Goal: Task Accomplishment & Management: Manage account settings

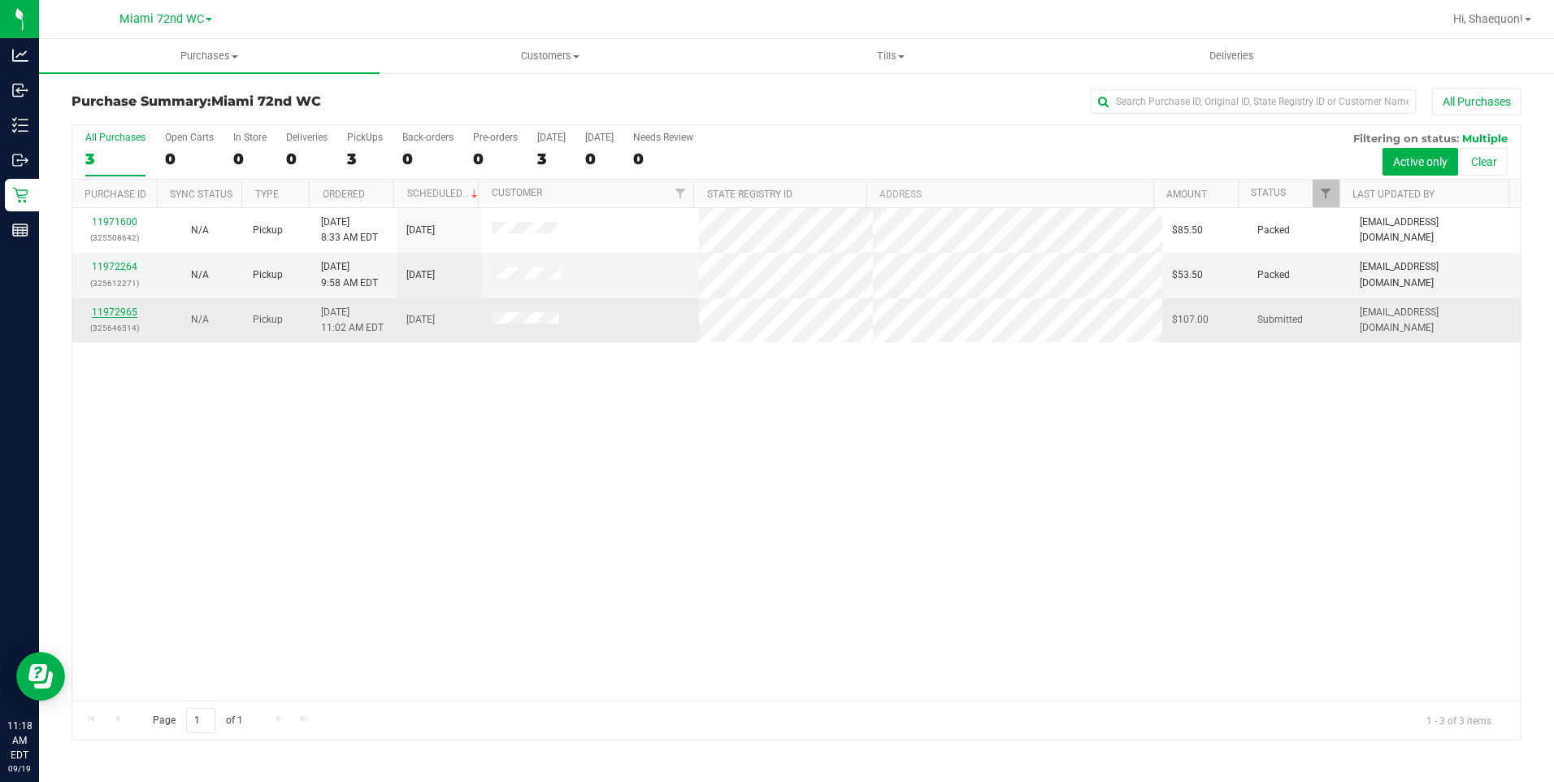
drag, startPoint x: 117, startPoint y: 308, endPoint x: 111, endPoint y: 316, distance: 10.4
click at [111, 316] on link "11972965" at bounding box center [115, 311] width 46 height 11
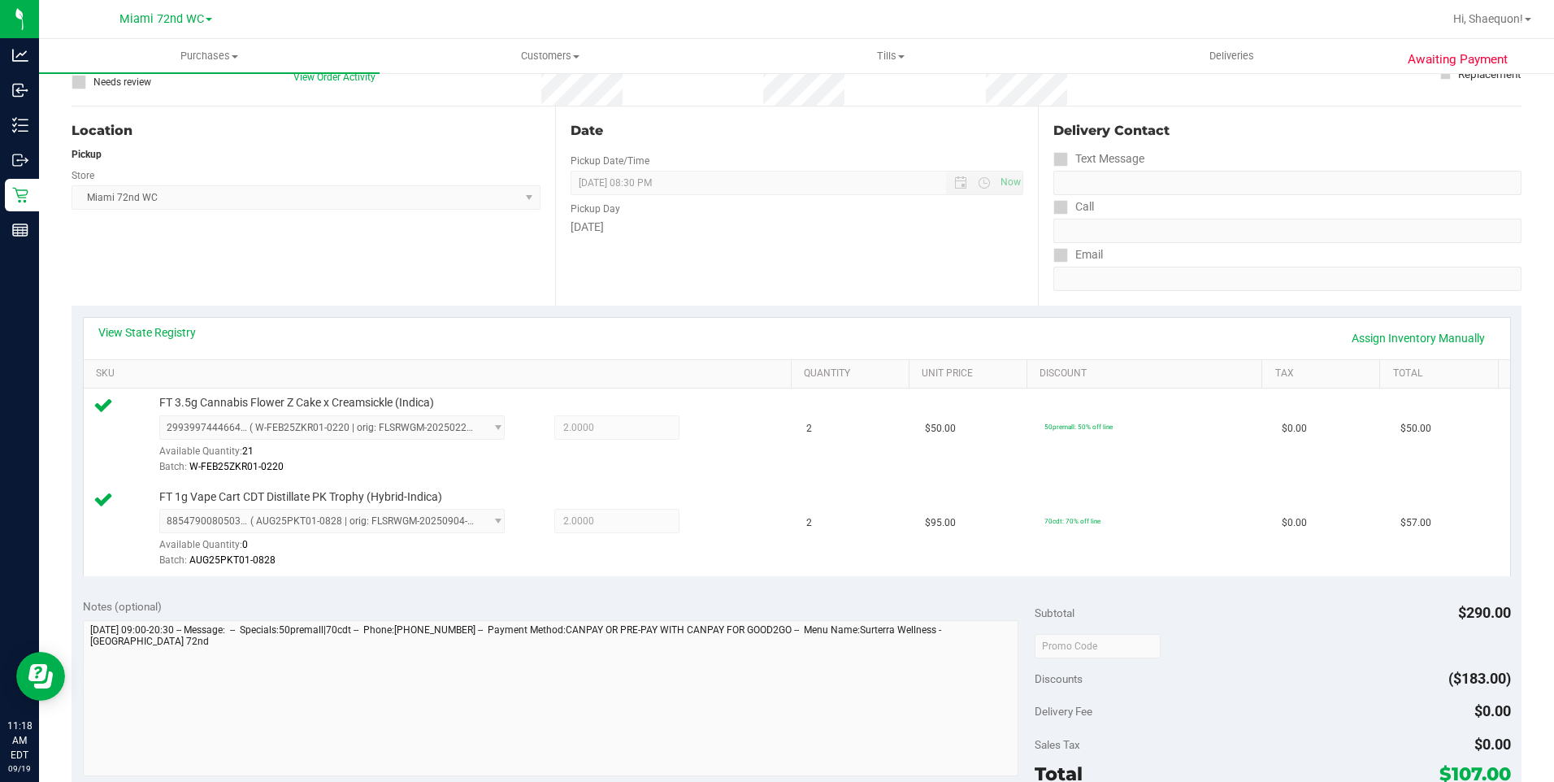
scroll to position [406, 0]
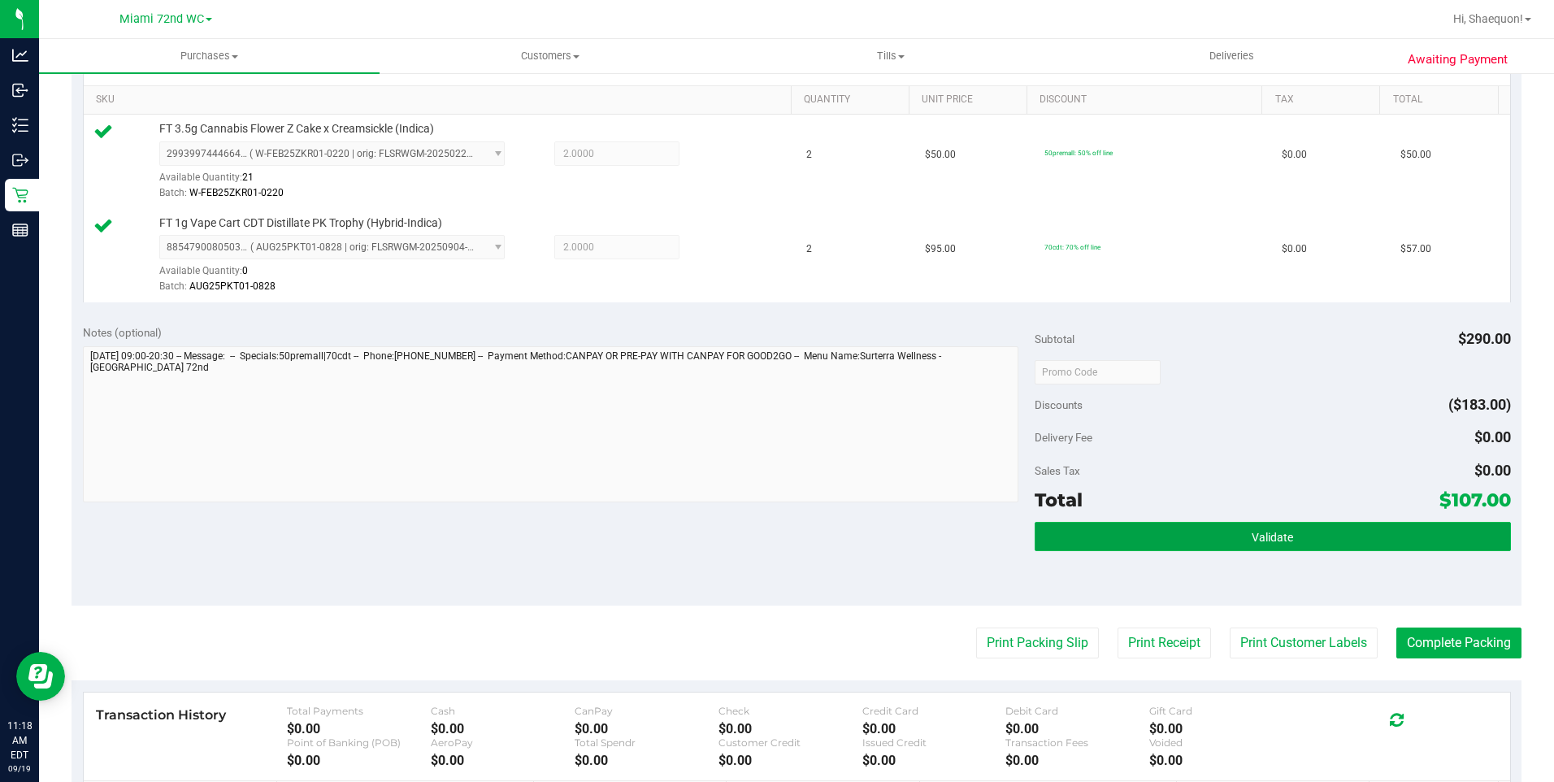
click at [1230, 534] on button "Validate" at bounding box center [1273, 536] width 476 height 29
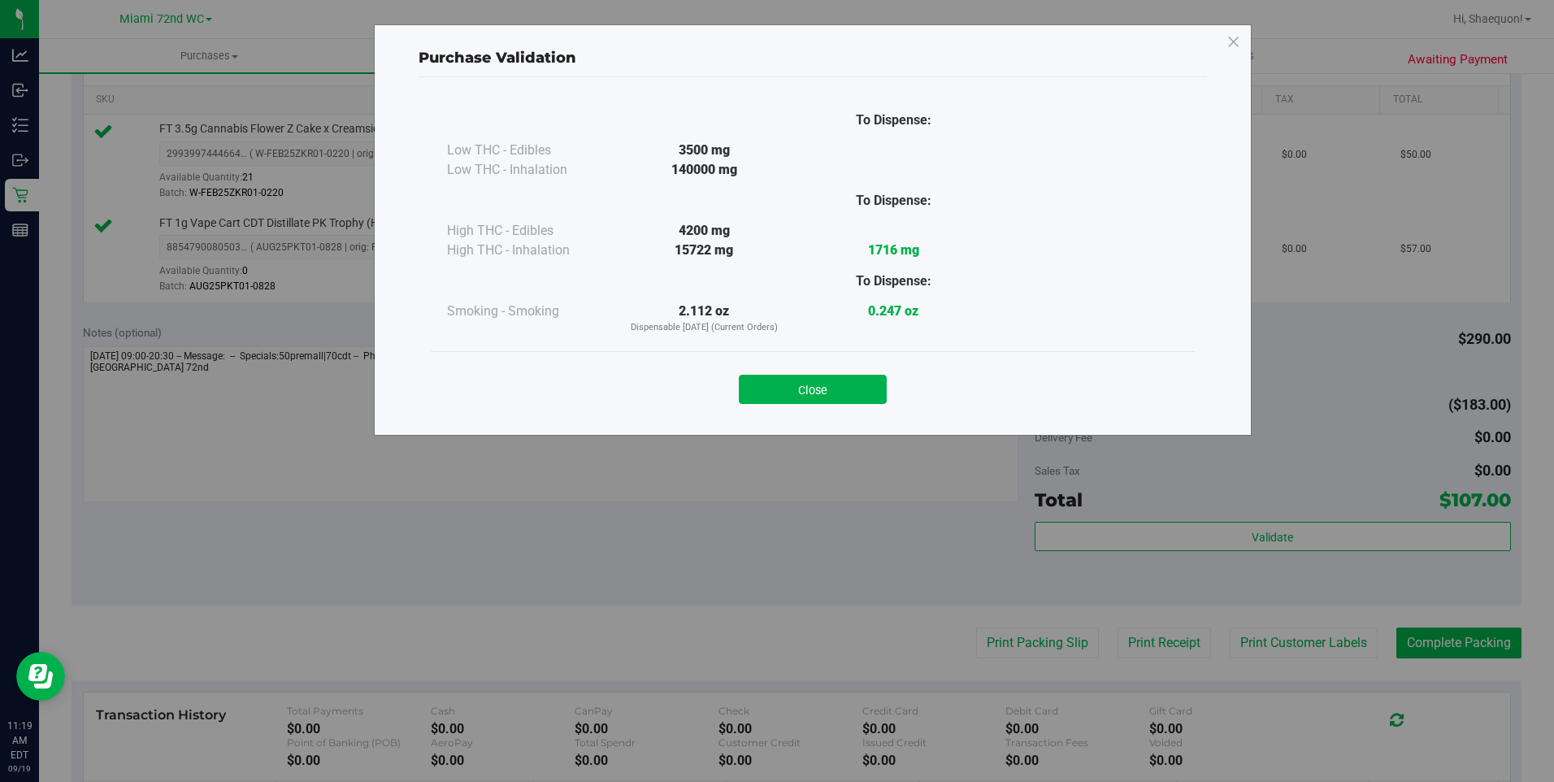
click at [822, 405] on div "Close" at bounding box center [813, 384] width 764 height 66
click at [819, 390] on button "Close" at bounding box center [813, 389] width 148 height 29
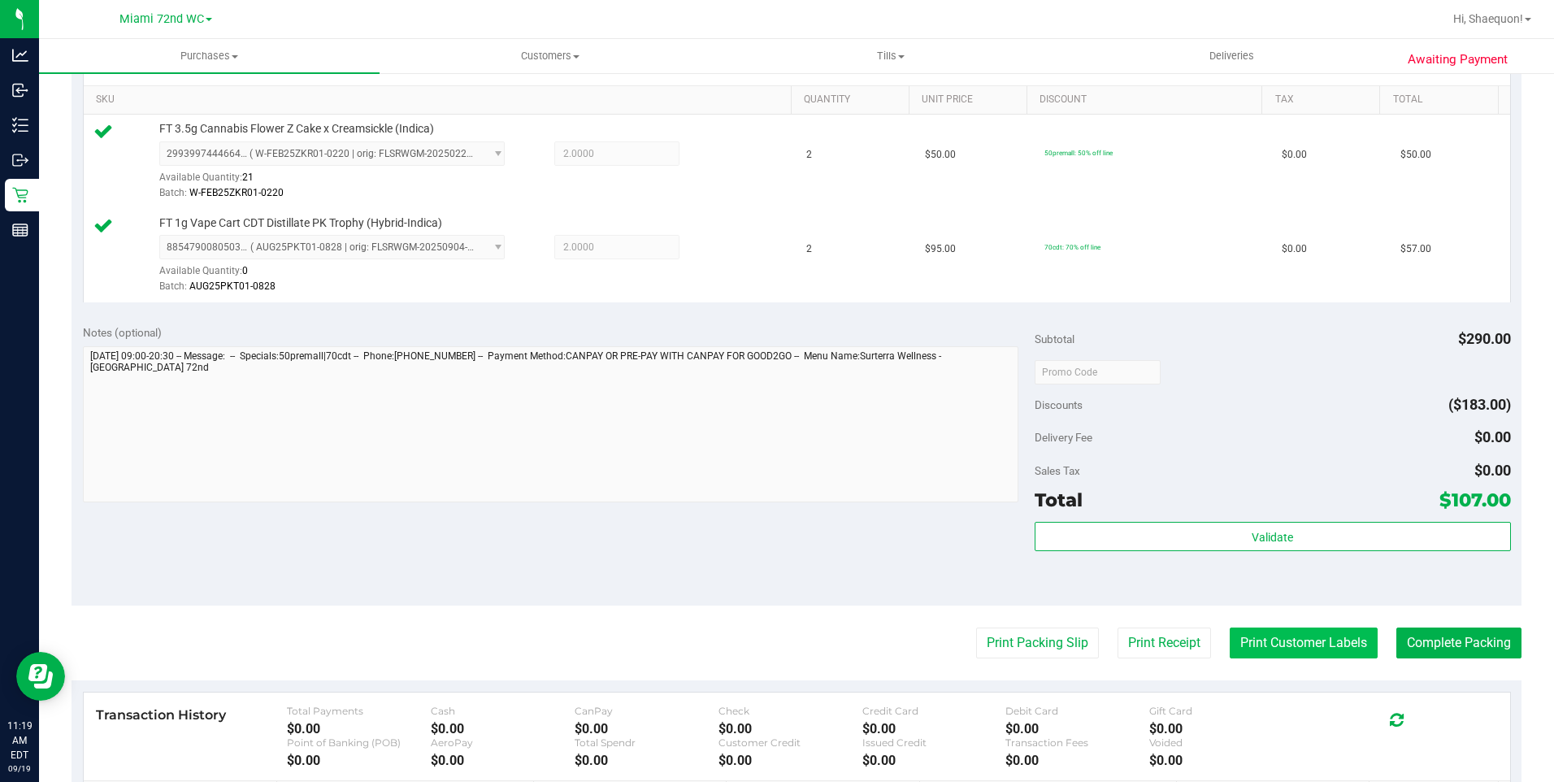
click at [1252, 643] on button "Print Customer Labels" at bounding box center [1304, 642] width 148 height 31
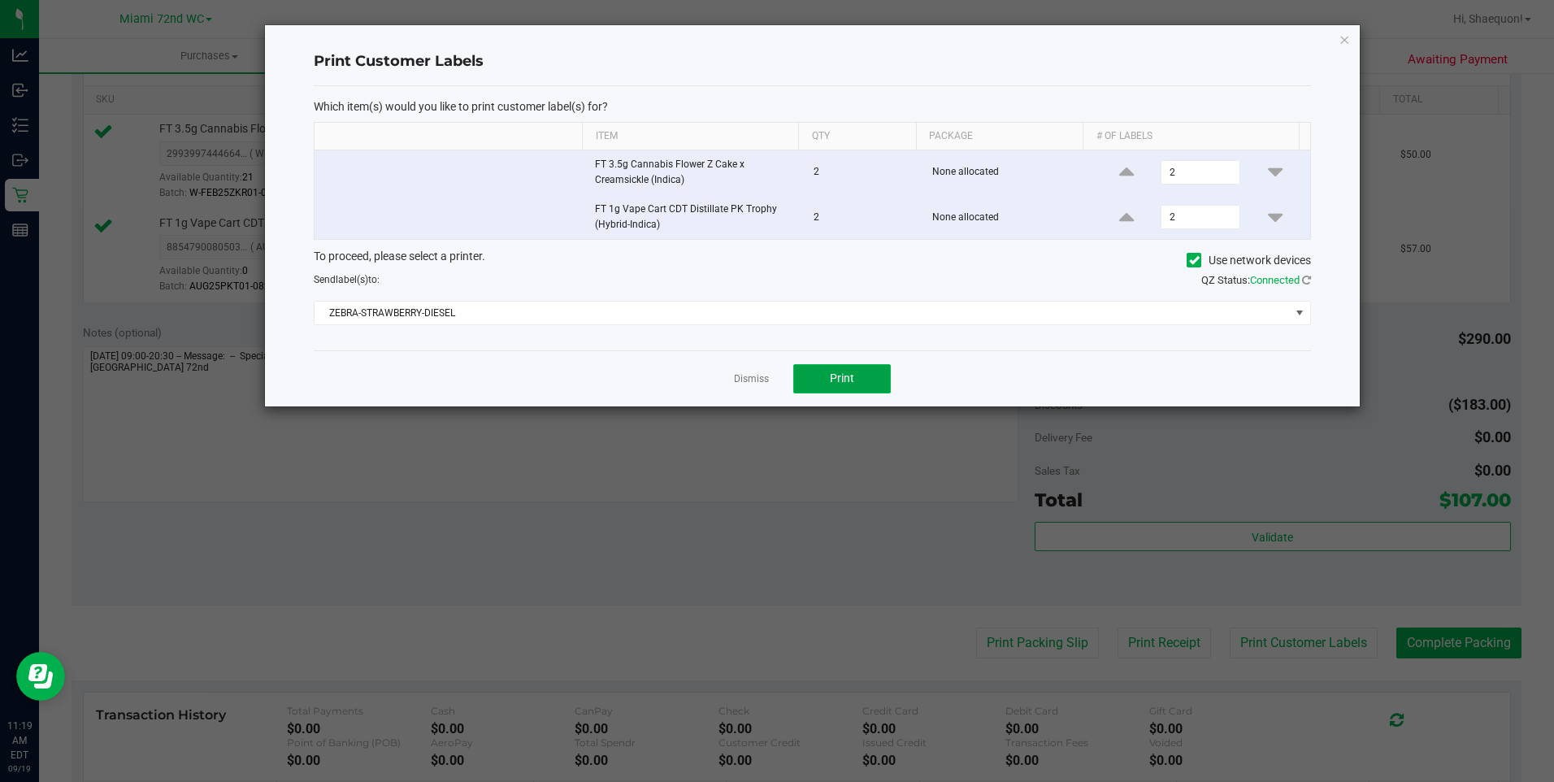
click at [835, 384] on span "Print" at bounding box center [842, 377] width 24 height 13
click at [756, 376] on link "Dismiss" at bounding box center [751, 379] width 35 height 14
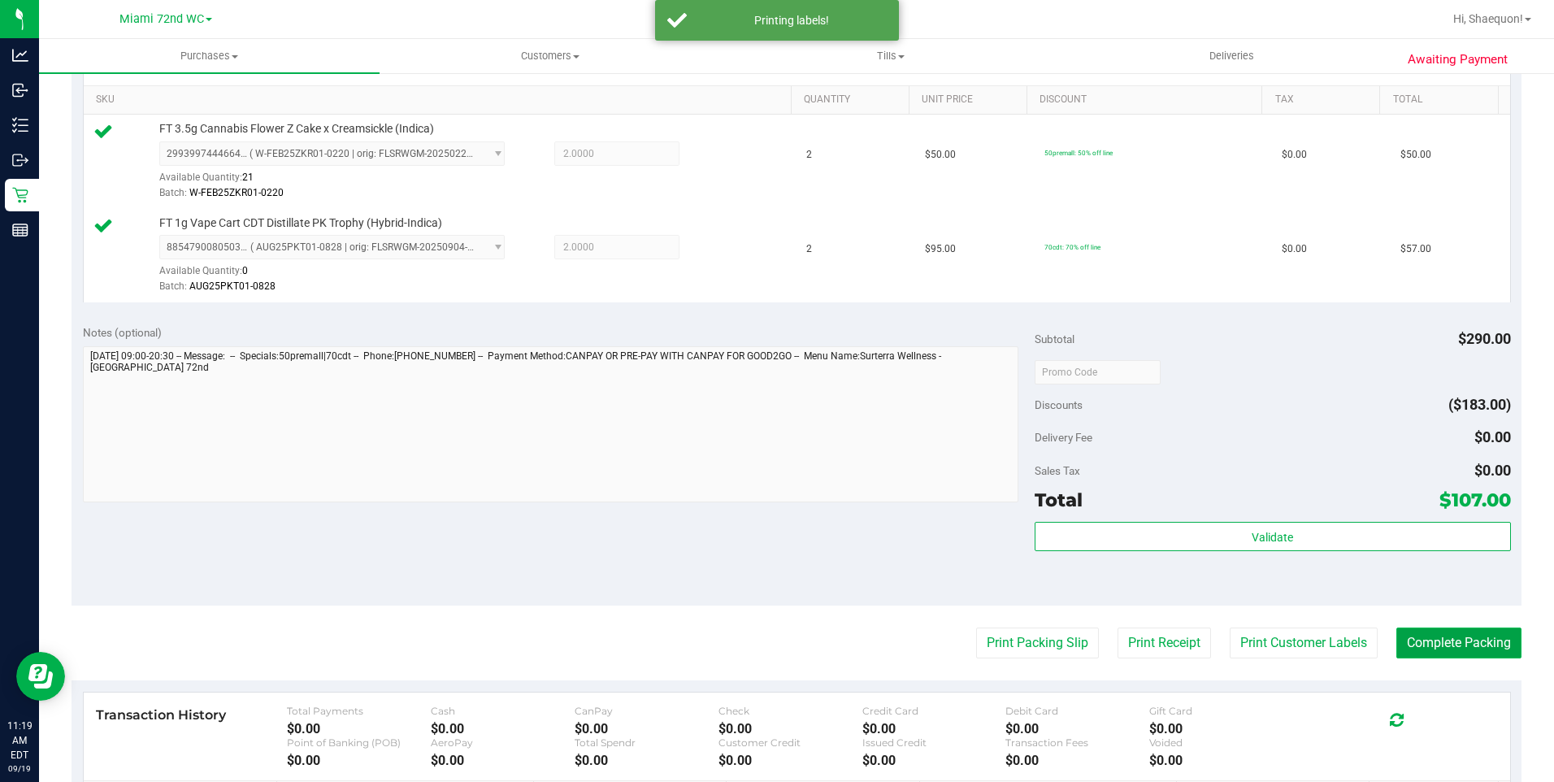
click at [1455, 648] on button "Complete Packing" at bounding box center [1458, 642] width 125 height 31
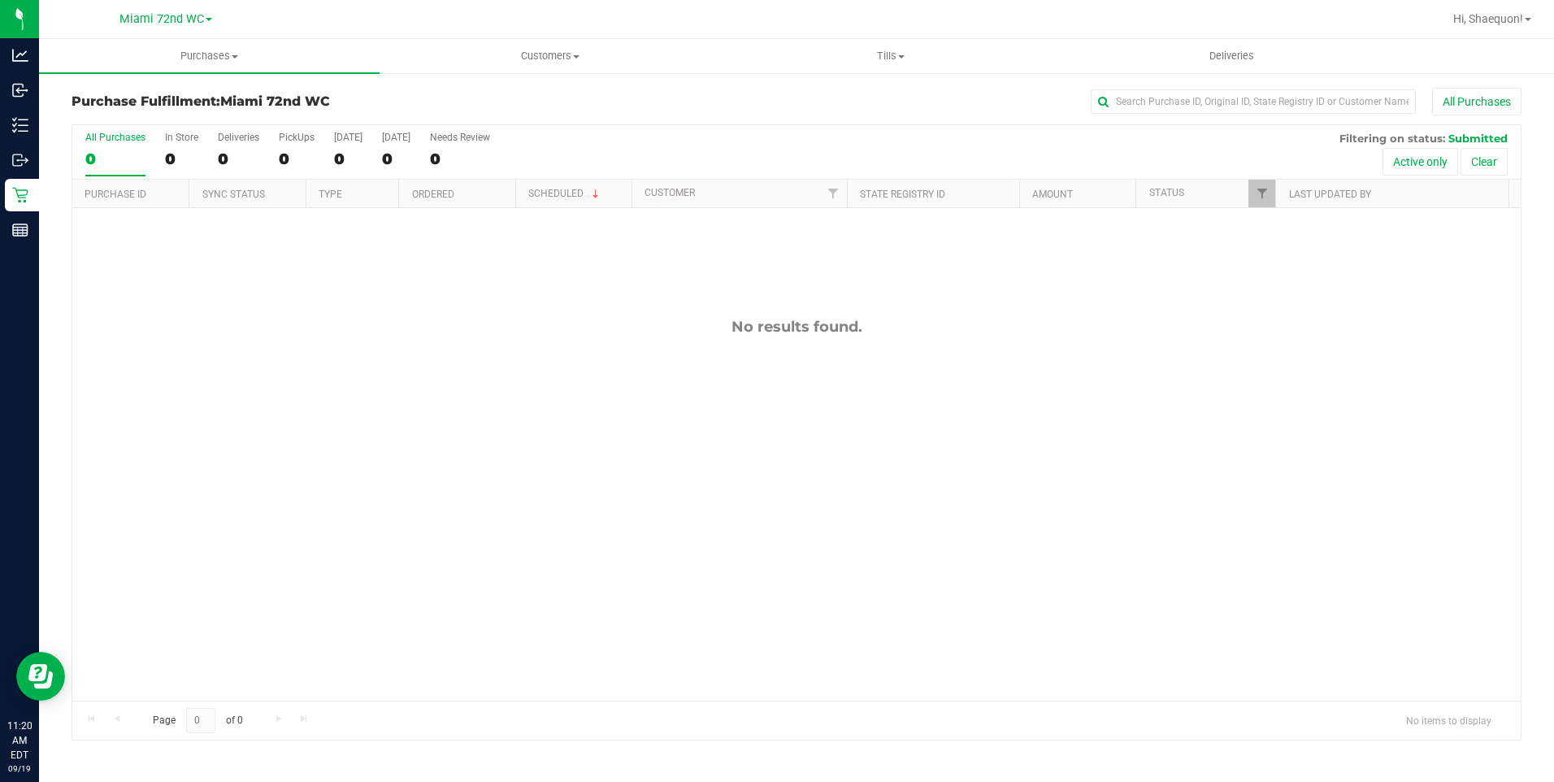
click at [612, 447] on div "No results found." at bounding box center [796, 509] width 1448 height 602
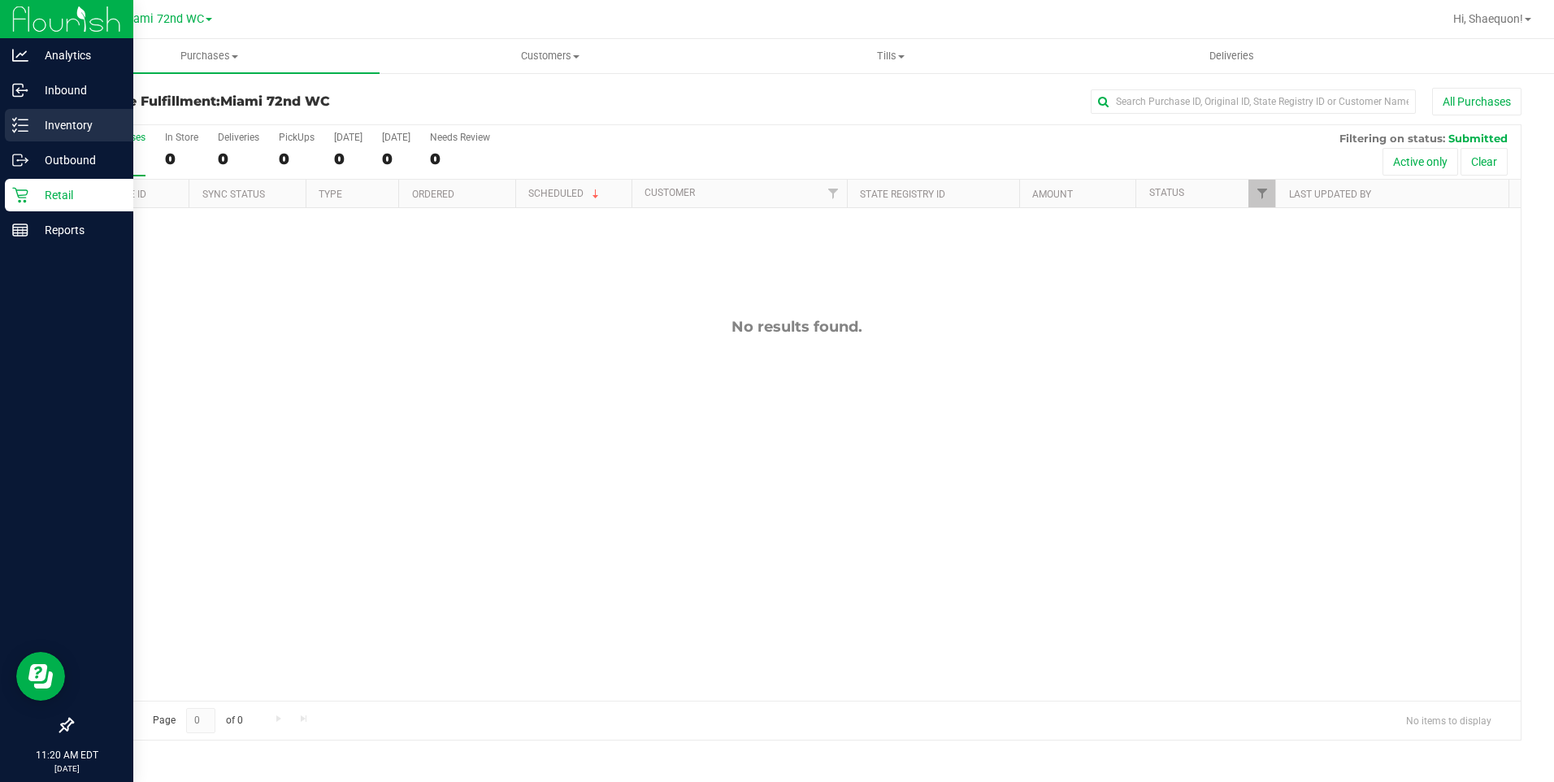
click at [45, 121] on p "Inventory" at bounding box center [77, 125] width 98 height 20
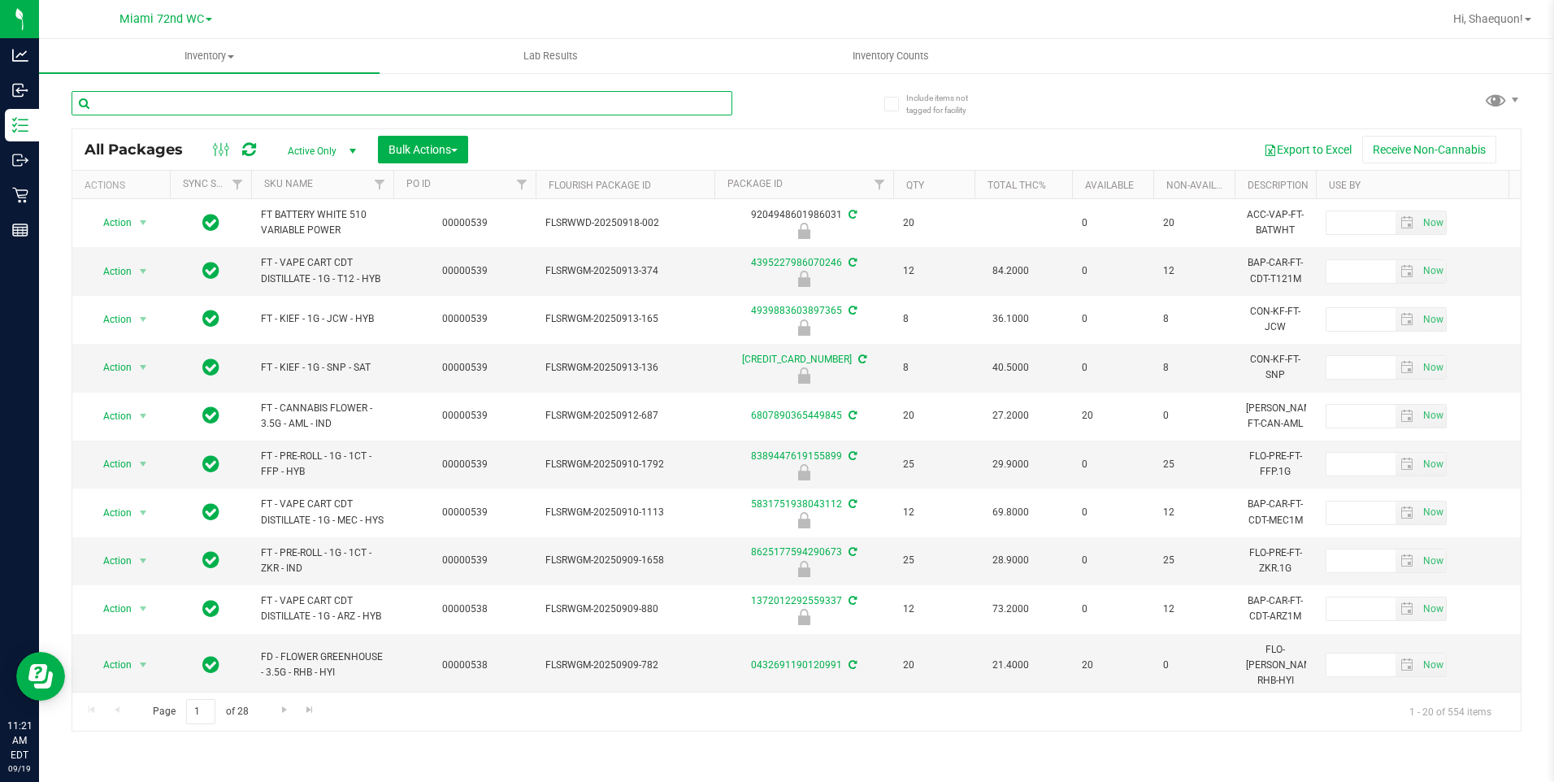
click at [283, 111] on input "text" at bounding box center [402, 103] width 661 height 24
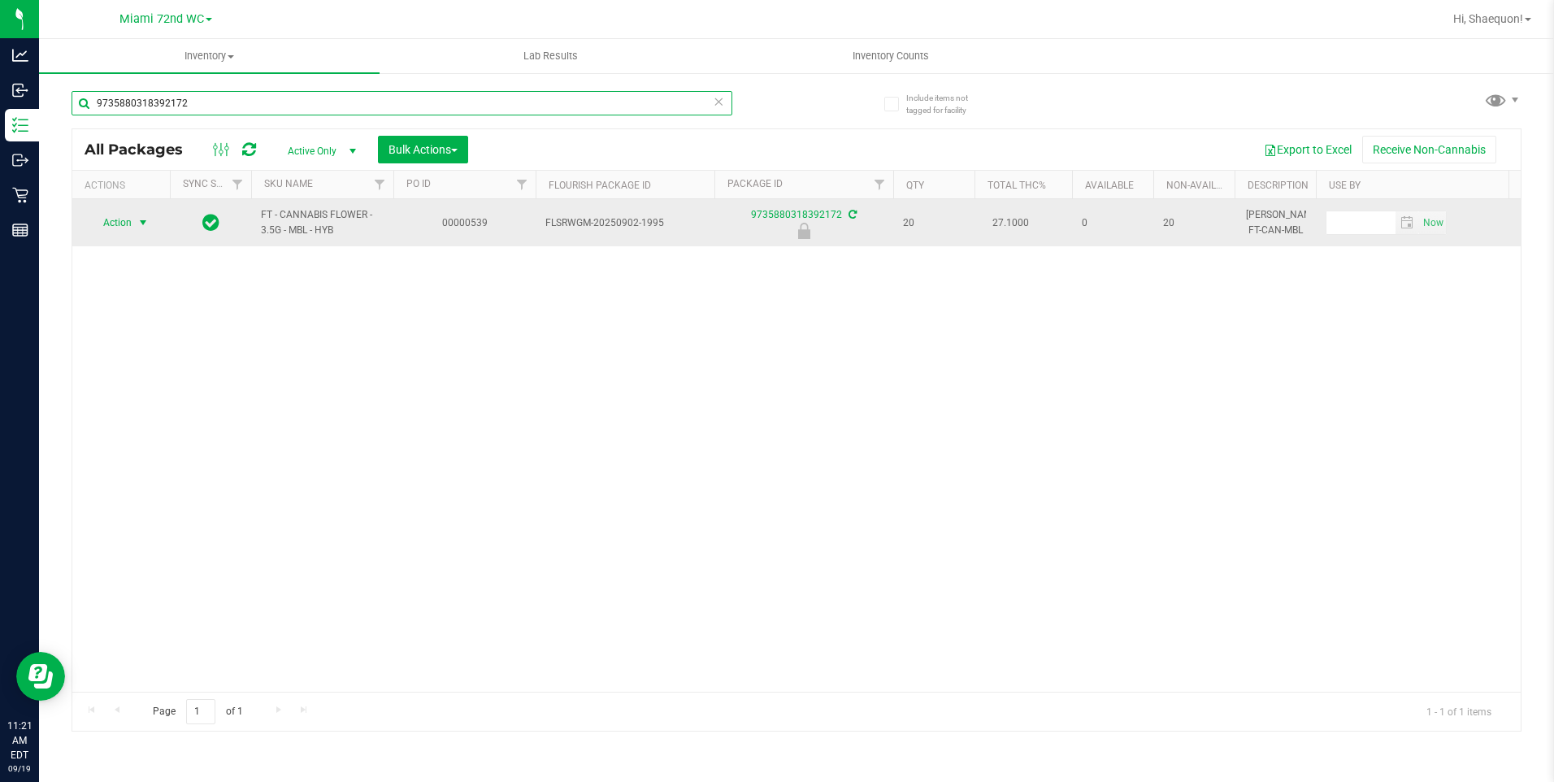
type input "9735880318392172"
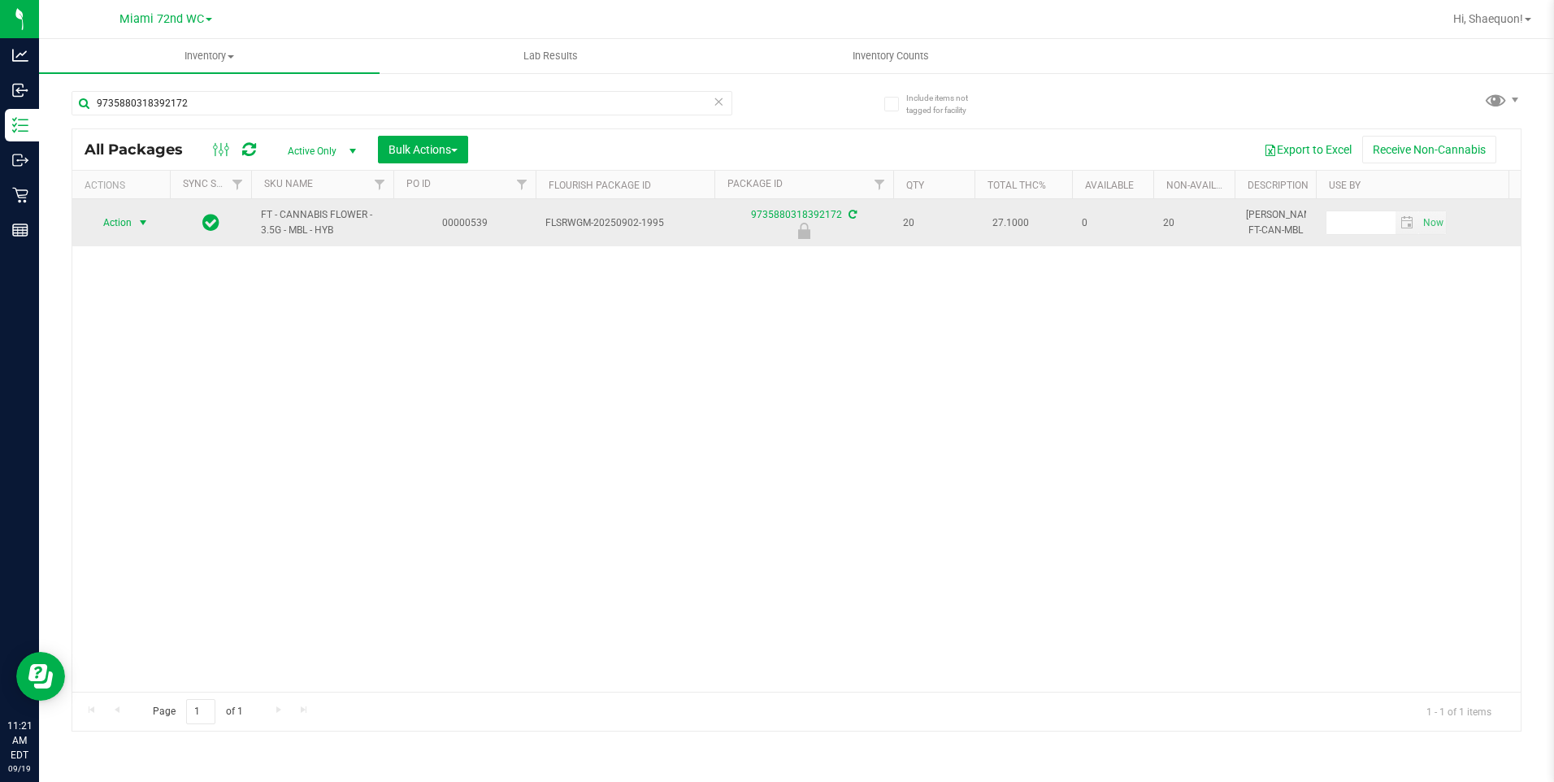
click at [150, 219] on span "select" at bounding box center [143, 222] width 13 height 13
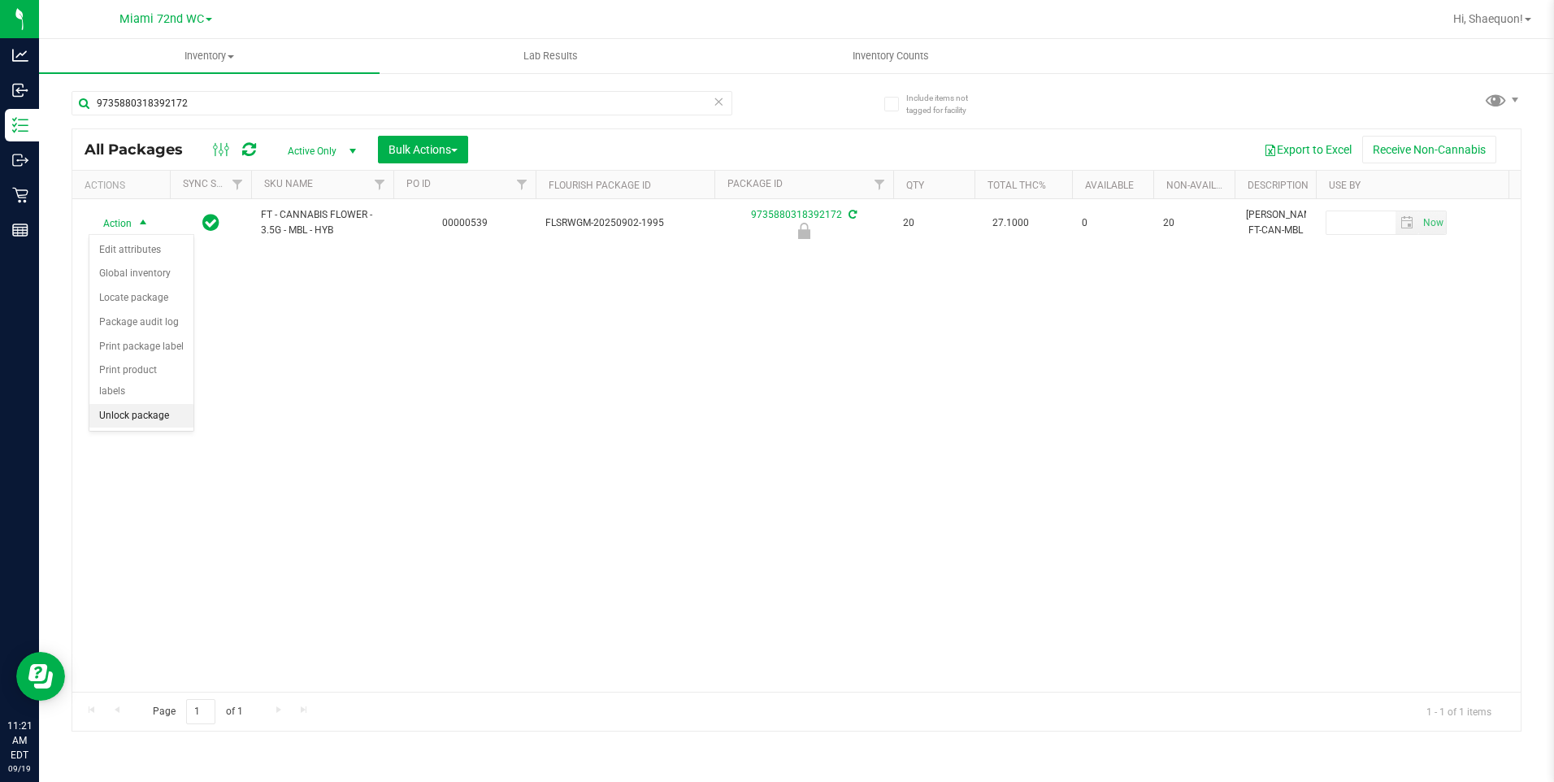
click at [156, 404] on li "Unlock package" at bounding box center [141, 416] width 104 height 24
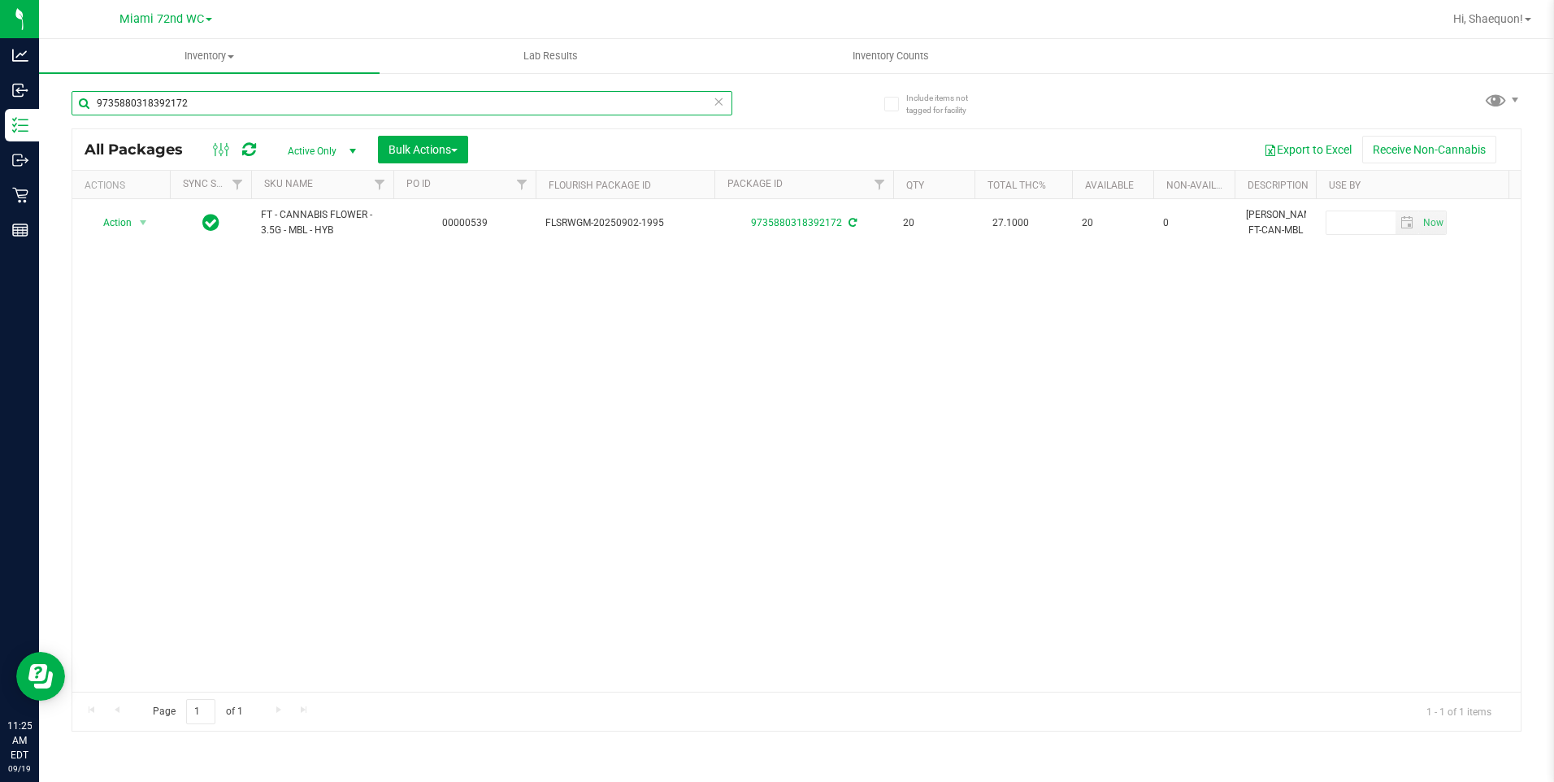
drag, startPoint x: 220, startPoint y: 102, endPoint x: 70, endPoint y: 119, distance: 151.3
click at [70, 119] on div "Include items not tagged for facility 9735880318392172 All Packages Active Only…" at bounding box center [796, 320] width 1515 height 496
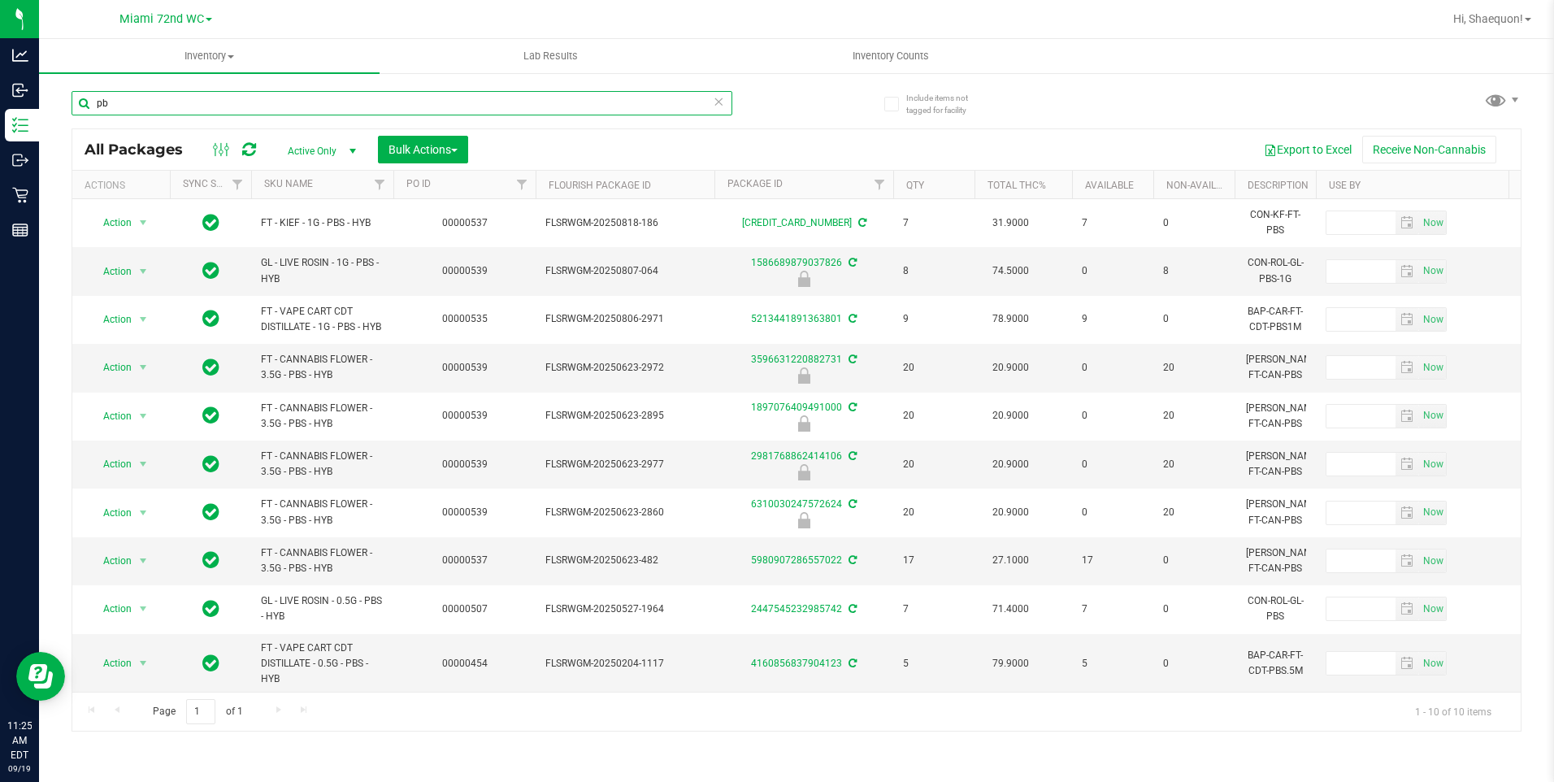
type input "p"
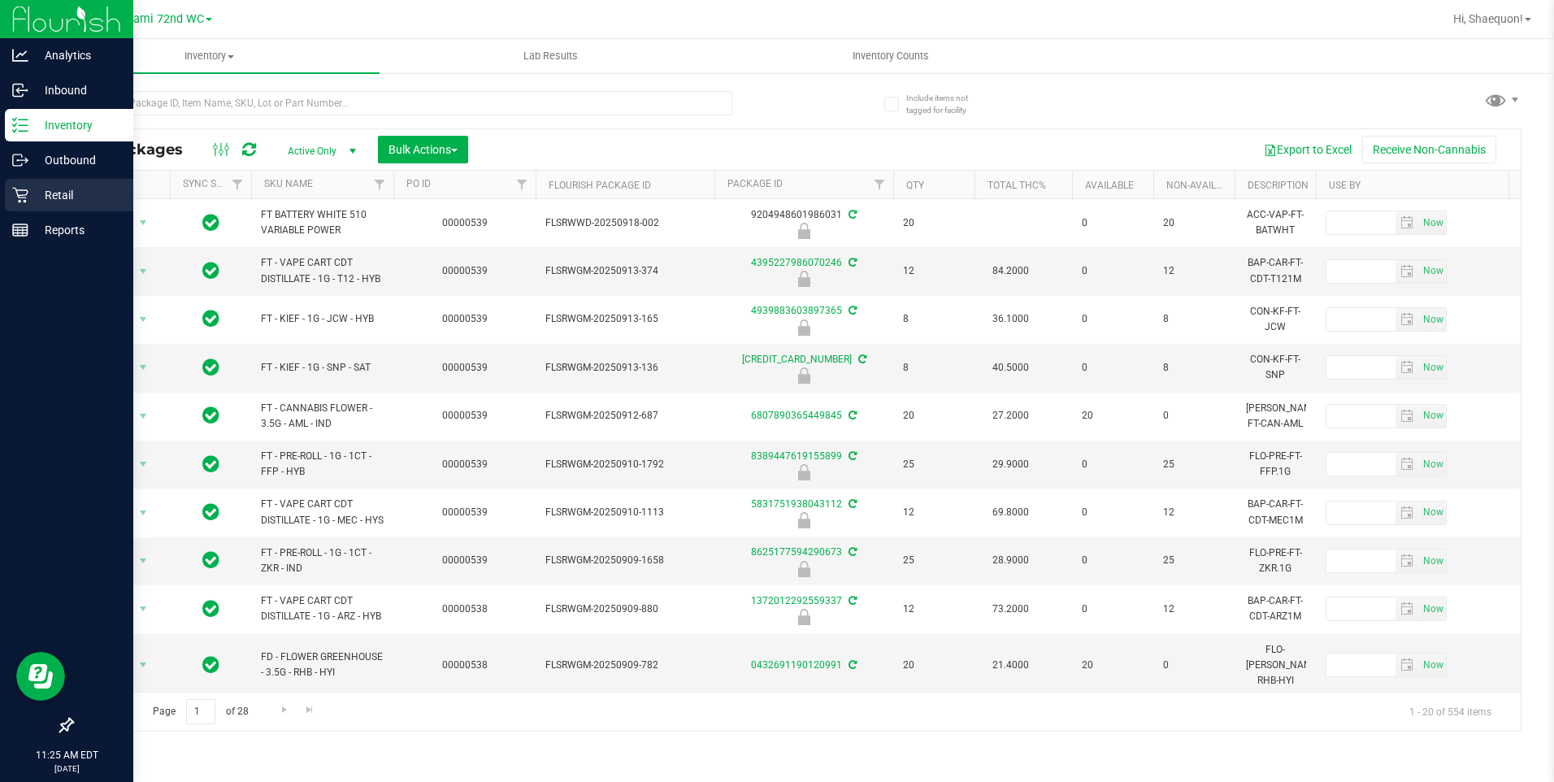
click at [25, 184] on div "Retail" at bounding box center [69, 195] width 128 height 33
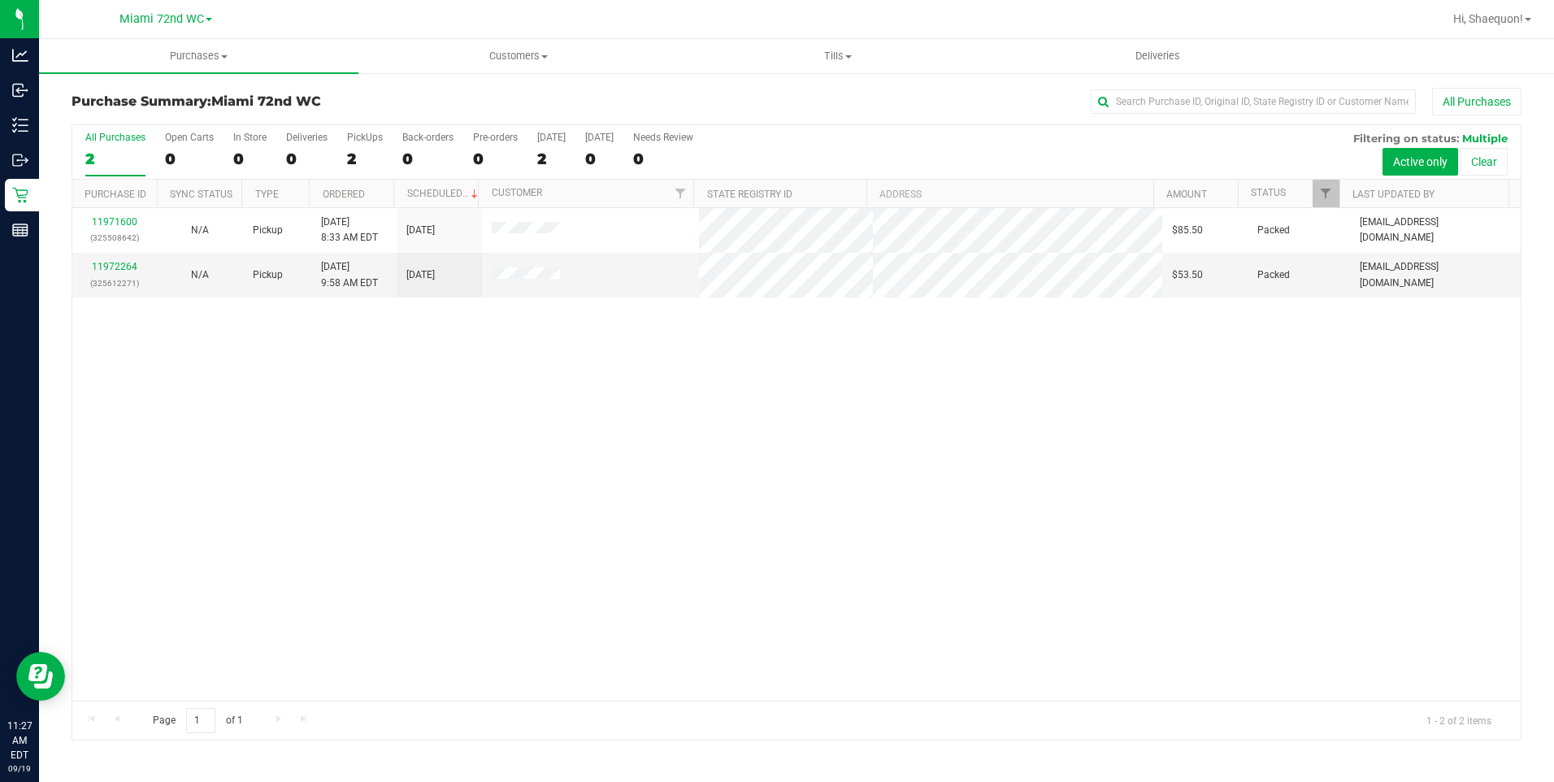
drag, startPoint x: -3, startPoint y: 471, endPoint x: -3, endPoint y: 576, distance: 104.8
drag, startPoint x: -3, startPoint y: 576, endPoint x: 499, endPoint y: 475, distance: 512.4
click at [499, 475] on div "11971600 (325508642) N/A Pickup [DATE] 8:33 AM EDT 9/19/2025 $85.50 Packed [EMA…" at bounding box center [796, 454] width 1448 height 492
